Goal: Information Seeking & Learning: Learn about a topic

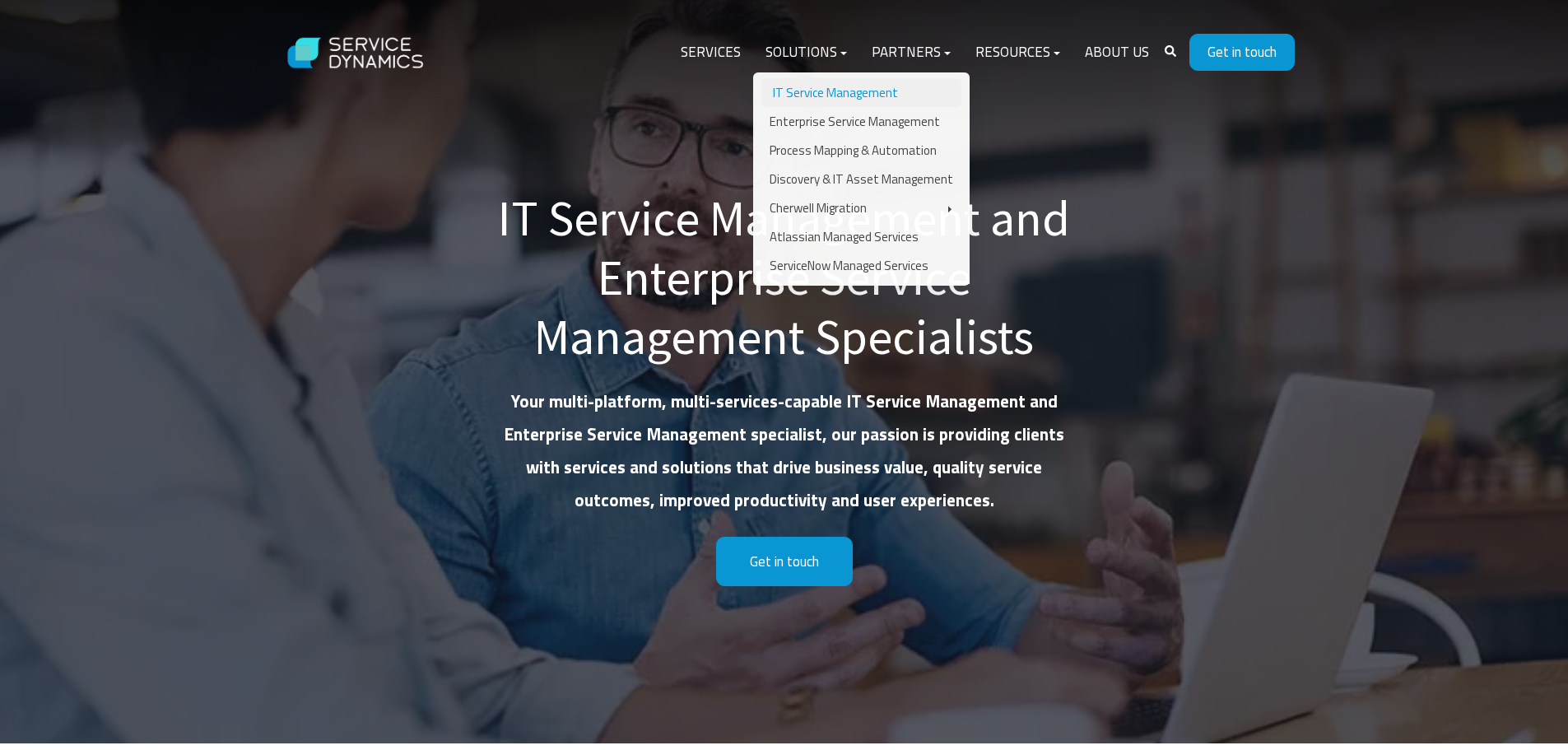
click at [810, 85] on link "IT Service Management" at bounding box center [861, 92] width 200 height 29
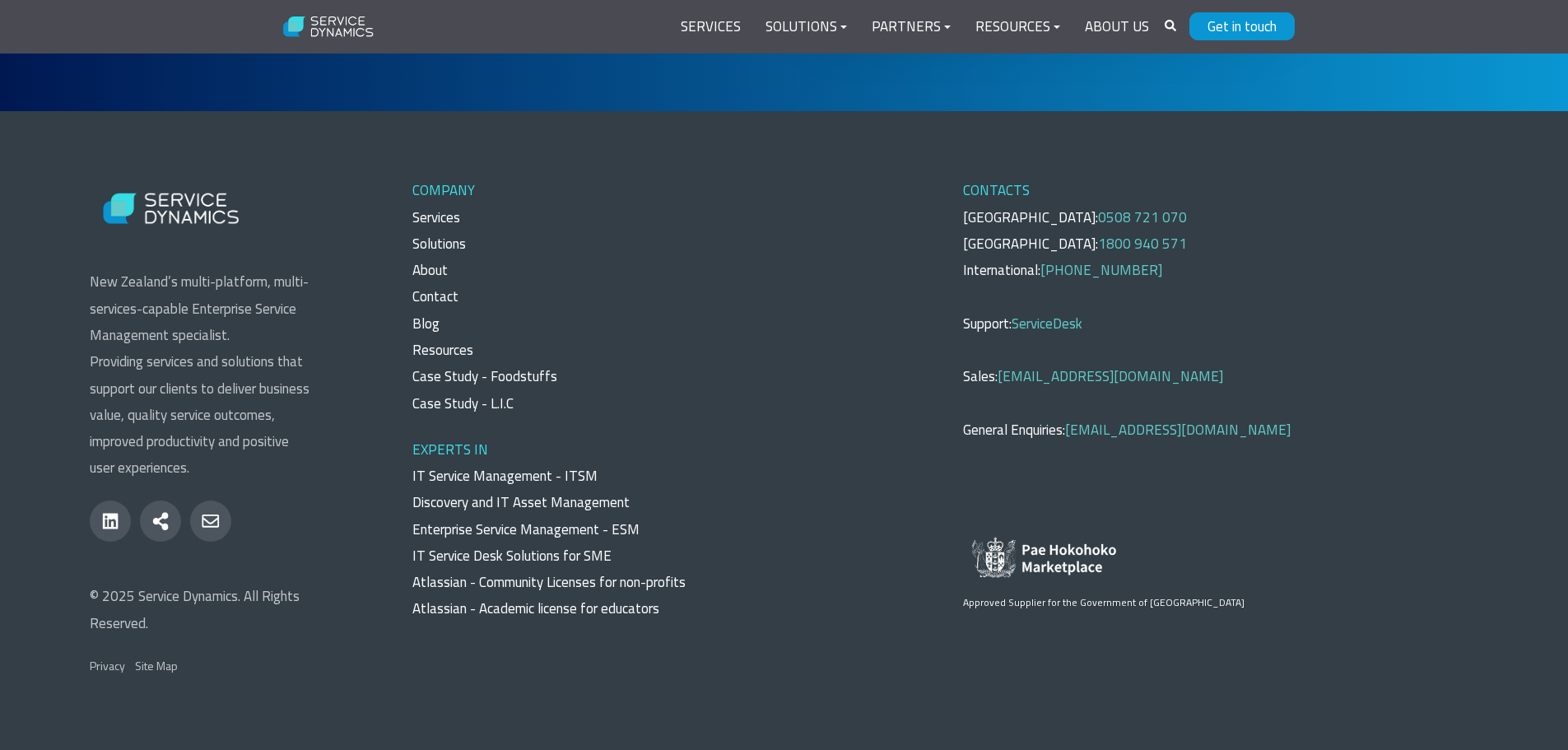
scroll to position [6293, 0]
